Goal: Download file/media

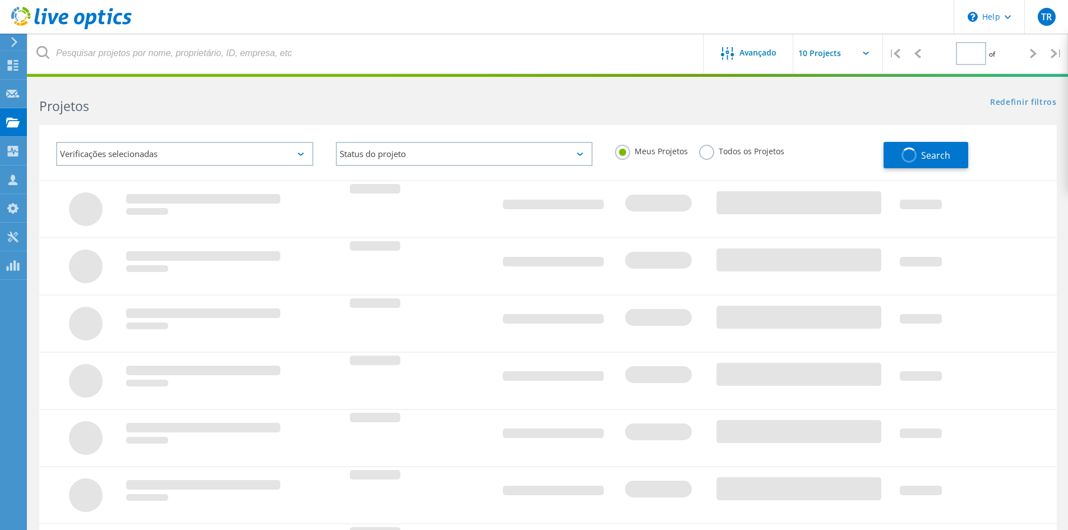
type input "1"
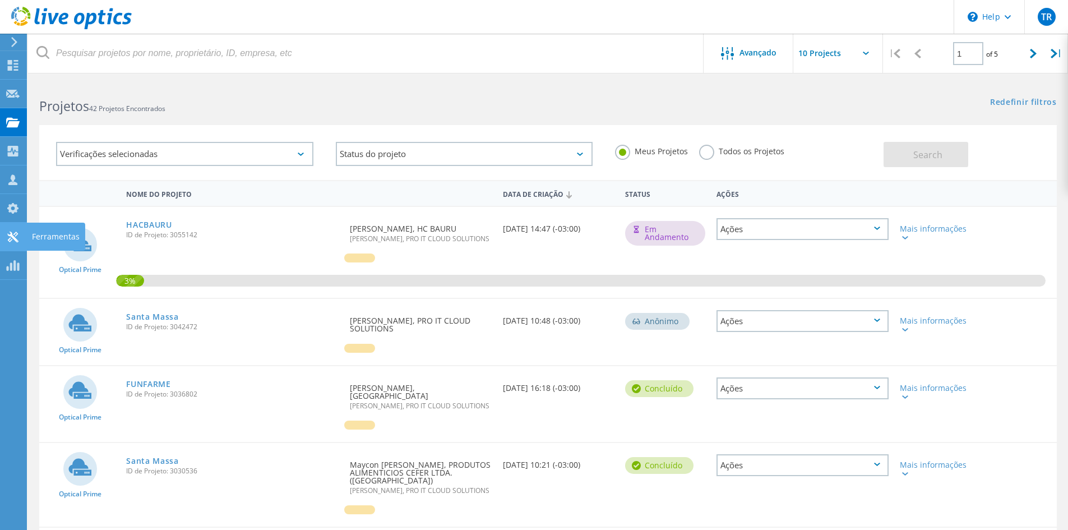
click at [8, 237] on icon at bounding box center [12, 237] width 13 height 11
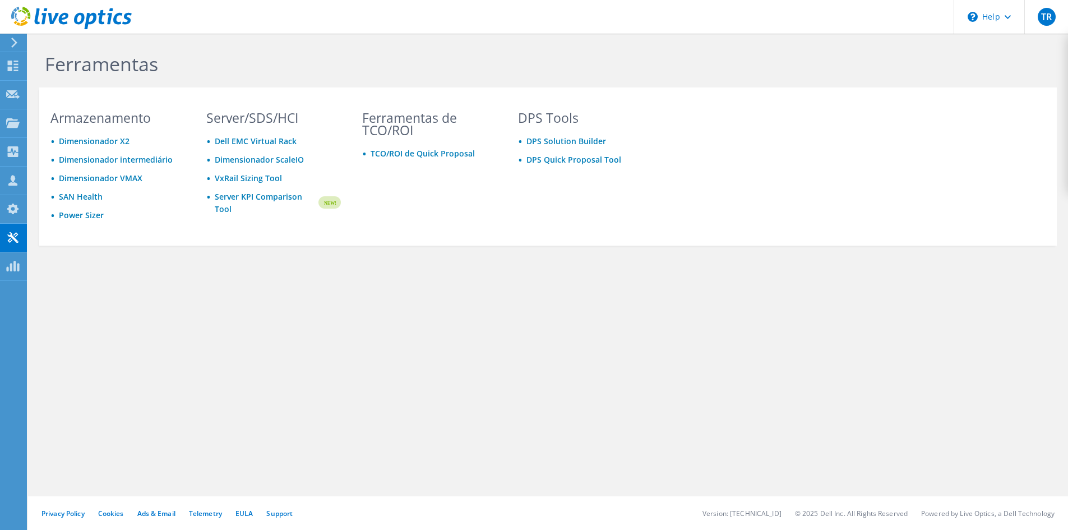
click at [485, 277] on div "Ferramentas Armazenamento Dimensionador X2 Dimensionador intermediário Dimensio…" at bounding box center [548, 173] width 1040 height 279
click at [10, 266] on icon at bounding box center [12, 266] width 13 height 11
click at [13, 150] on use at bounding box center [13, 151] width 11 height 11
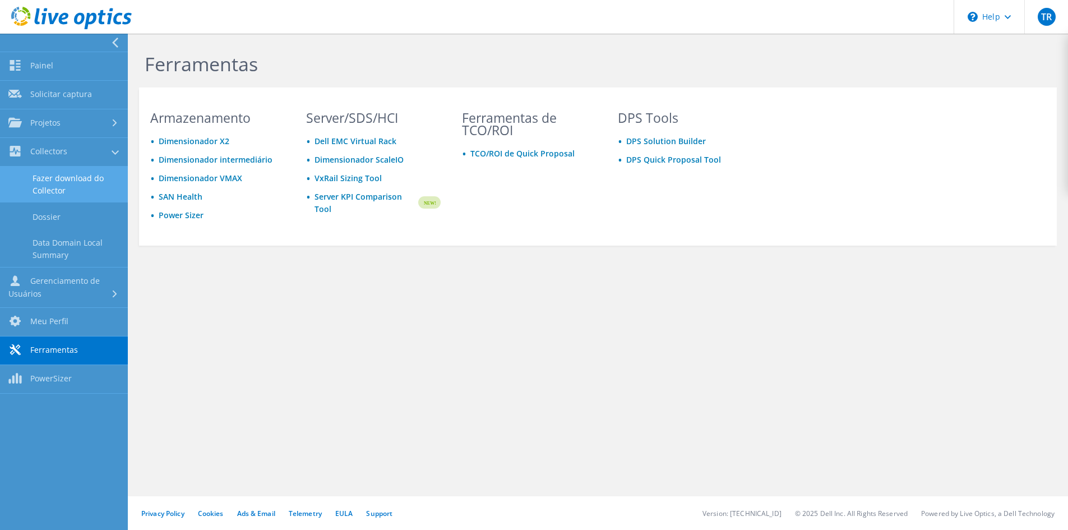
click at [43, 185] on link "Fazer download do Collector" at bounding box center [64, 184] width 128 height 36
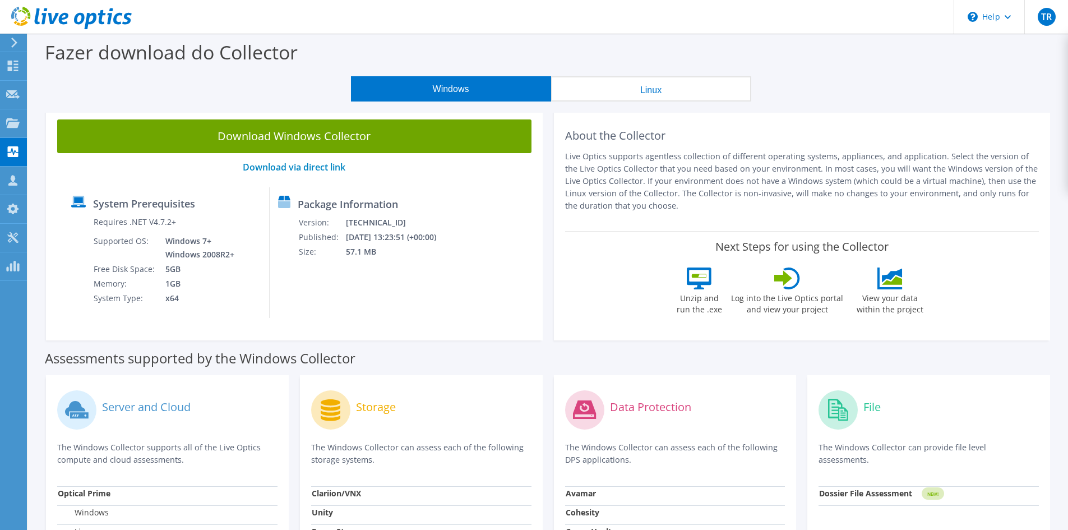
click at [664, 87] on button "Linux" at bounding box center [651, 88] width 200 height 25
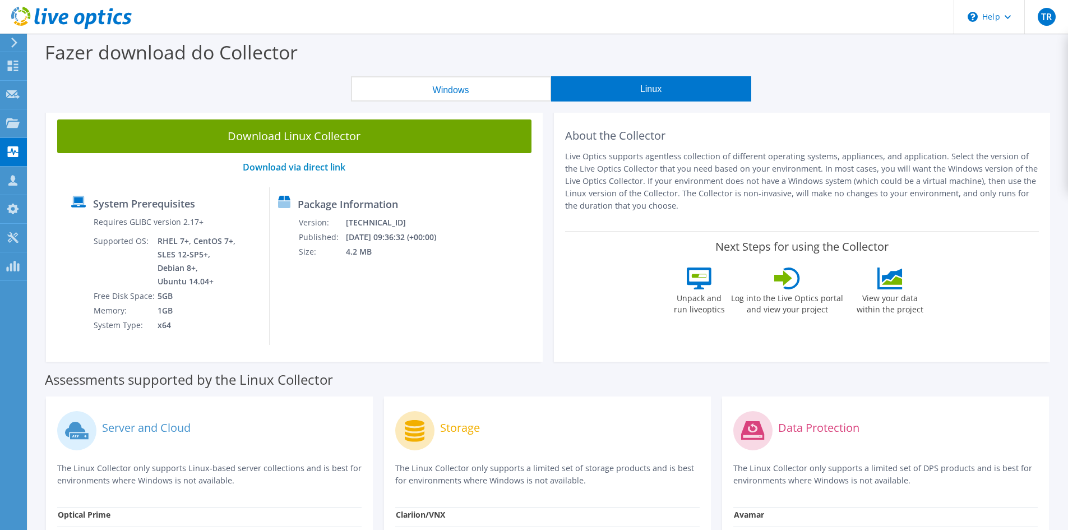
click at [422, 94] on button "Windows" at bounding box center [451, 88] width 200 height 25
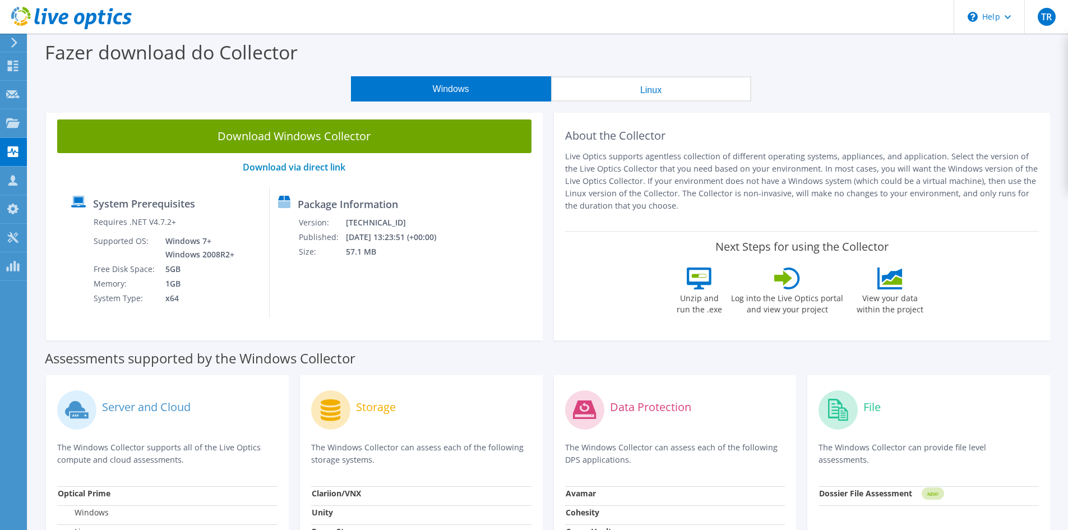
click at [665, 90] on button "Linux" at bounding box center [651, 88] width 200 height 25
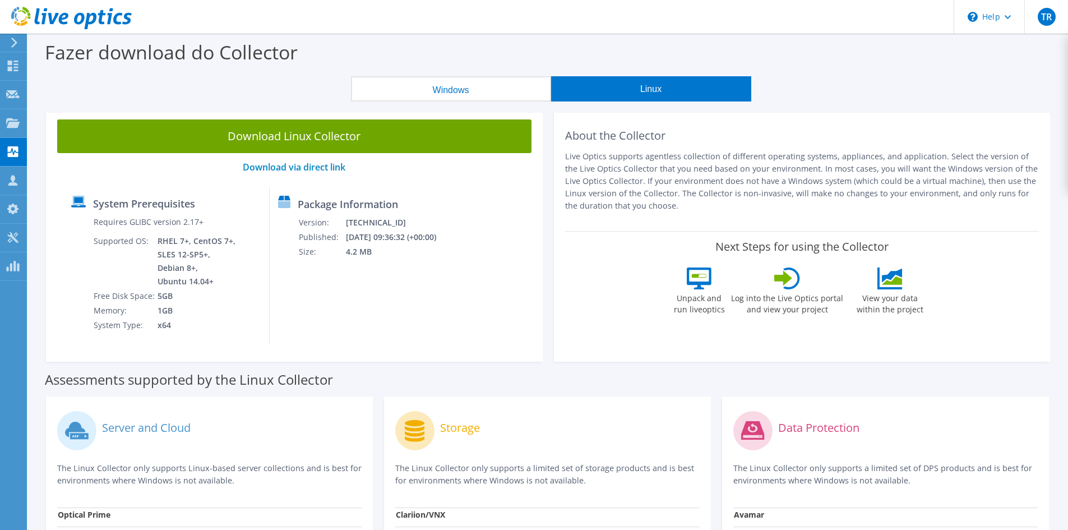
click at [457, 87] on button "Windows" at bounding box center [451, 88] width 200 height 25
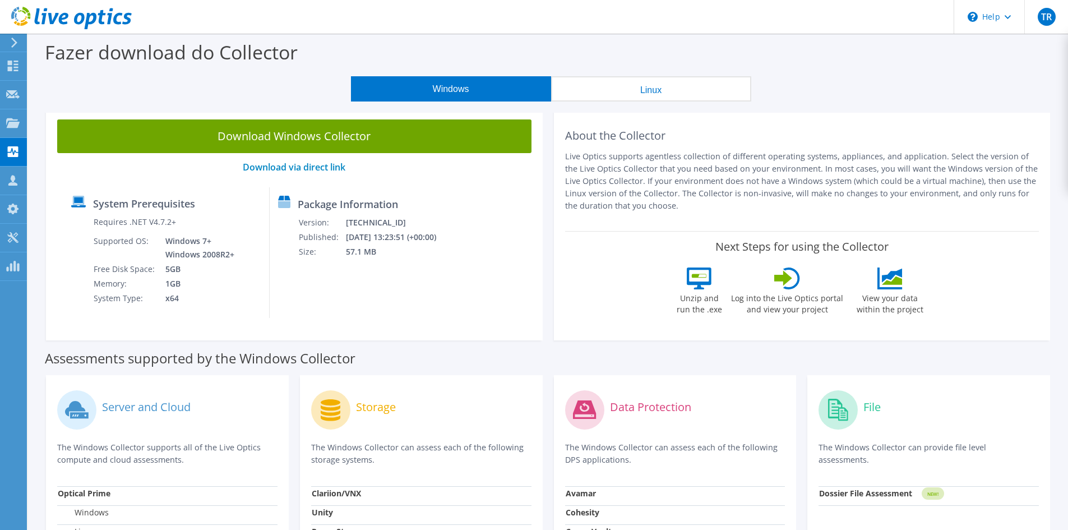
click at [641, 85] on button "Linux" at bounding box center [651, 88] width 200 height 25
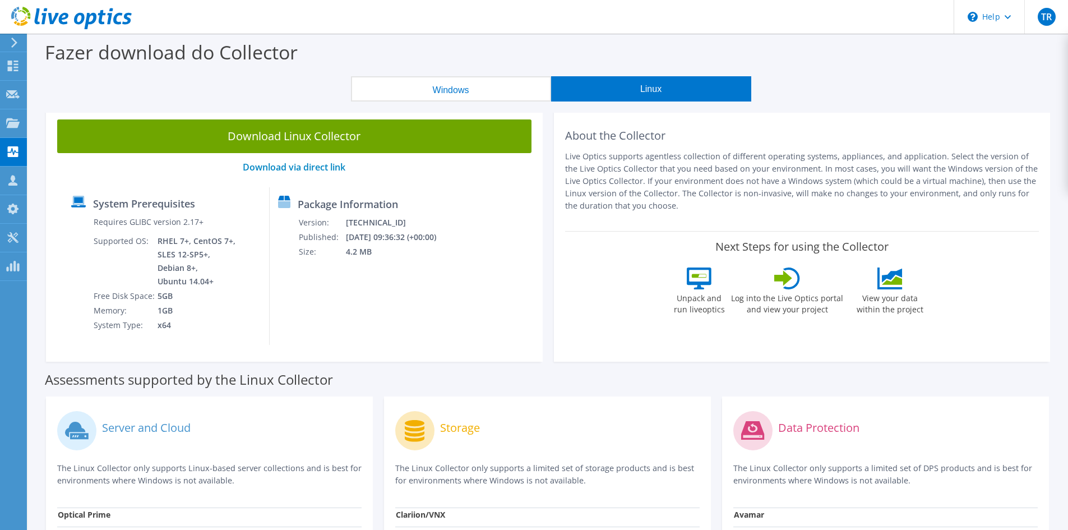
click at [474, 94] on button "Windows" at bounding box center [451, 88] width 200 height 25
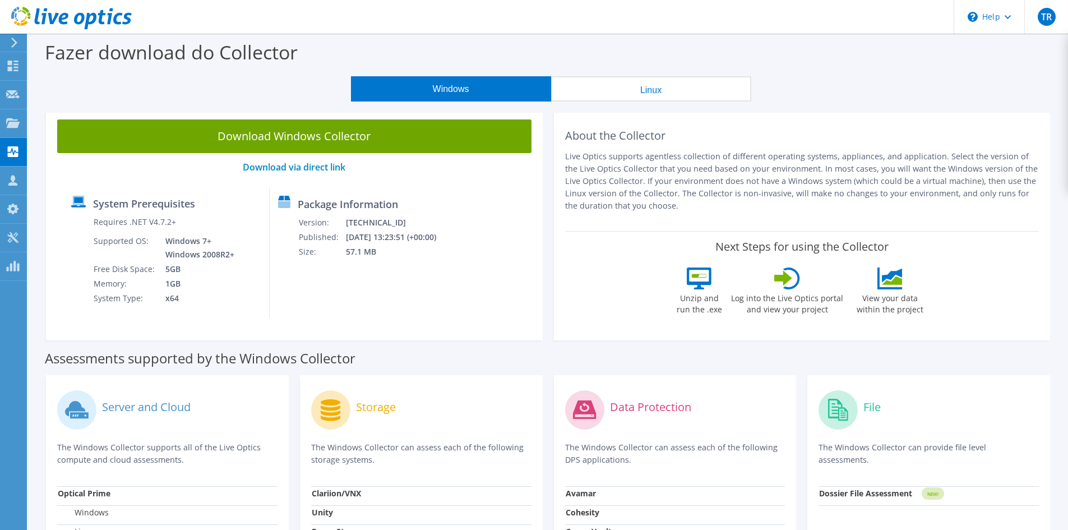
click at [619, 78] on button "Linux" at bounding box center [651, 88] width 200 height 25
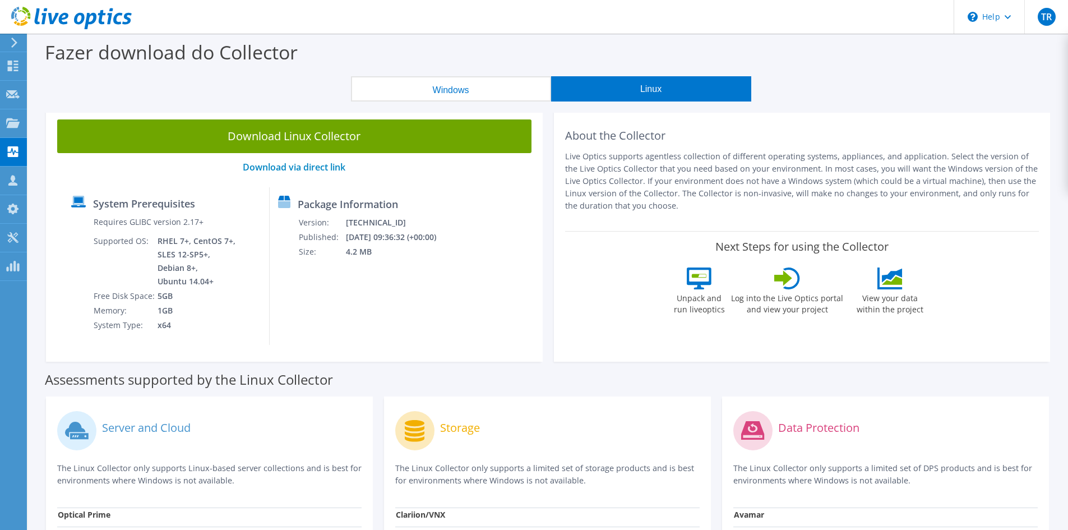
click at [447, 89] on button "Windows" at bounding box center [451, 88] width 200 height 25
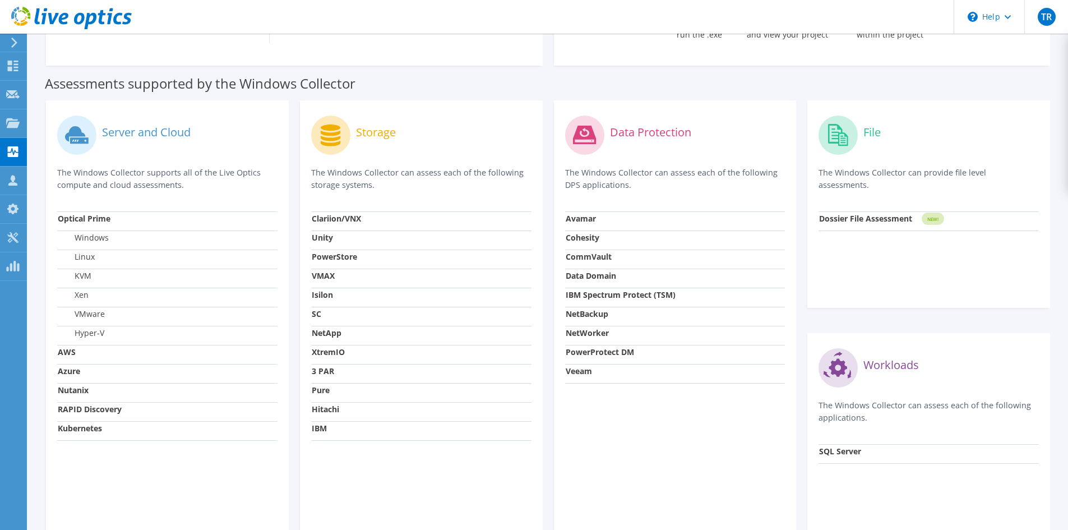
scroll to position [280, 0]
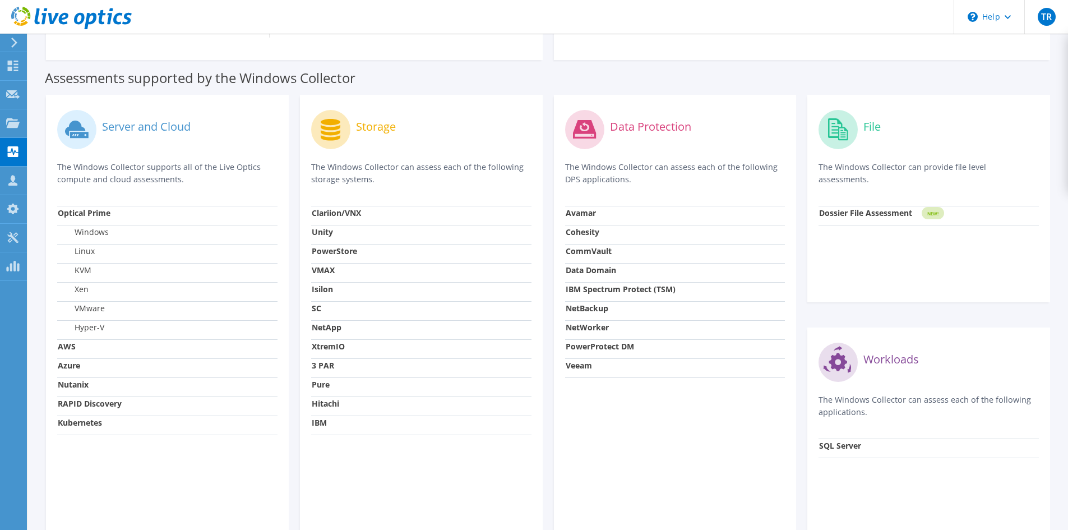
click at [621, 437] on div "Data Protection The Windows Collector can assess each of the following DPS appl…" at bounding box center [675, 315] width 243 height 440
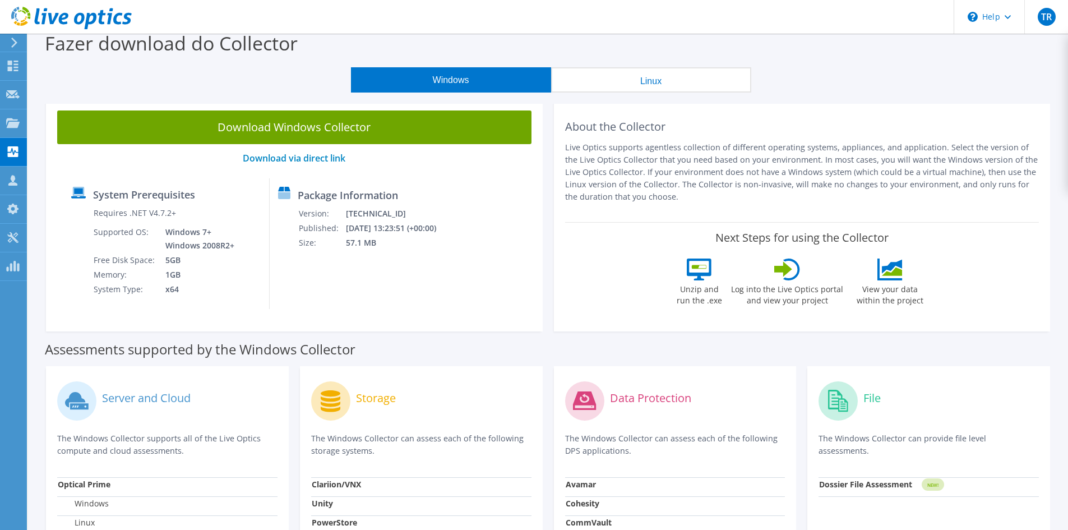
scroll to position [0, 0]
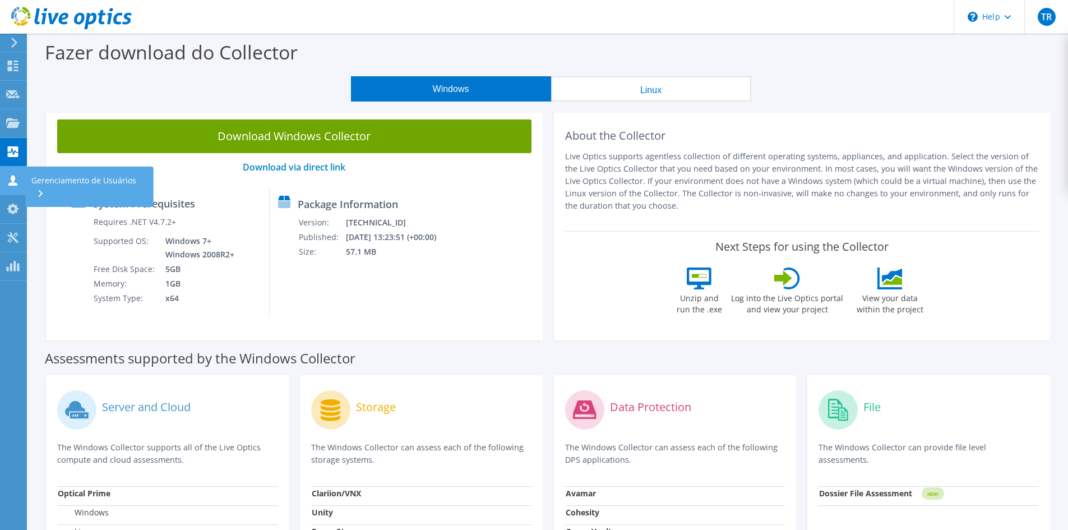
click at [9, 180] on icon at bounding box center [12, 180] width 13 height 11
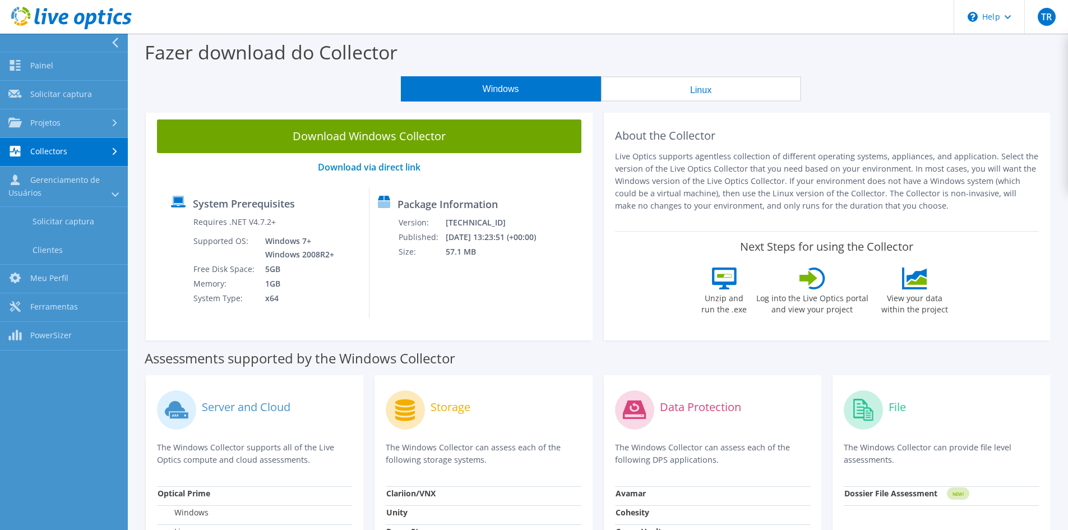
click at [61, 154] on link "Collectors" at bounding box center [64, 152] width 128 height 29
